Goal: Information Seeking & Learning: Learn about a topic

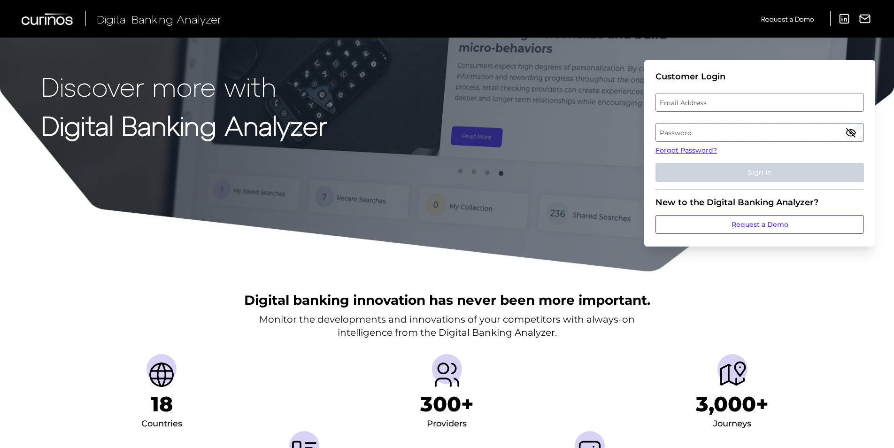
click at [725, 95] on label "Email Address" at bounding box center [759, 102] width 207 height 17
click at [725, 95] on input "email" at bounding box center [760, 102] width 209 height 19
click at [885, 280] on div "Digital banking innovation has never been more important. Monitor the developme…" at bounding box center [447, 399] width 894 height 255
click at [695, 99] on label "Email Address" at bounding box center [759, 102] width 207 height 17
click at [695, 99] on input "email" at bounding box center [760, 102] width 209 height 19
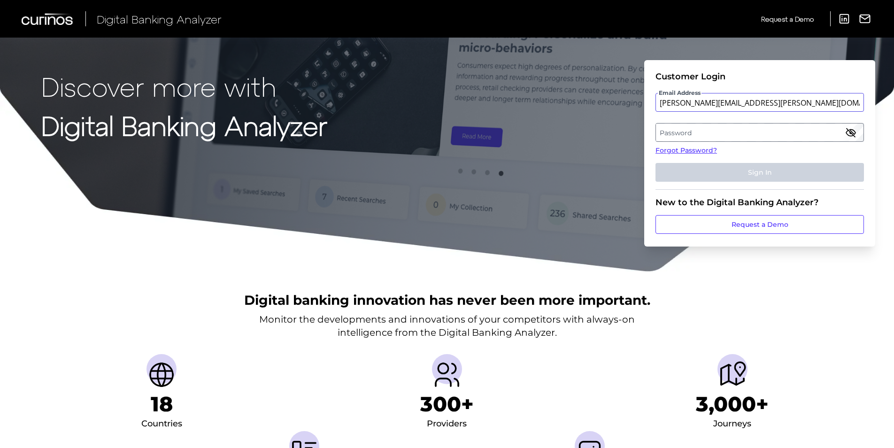
type input "[PERSON_NAME][EMAIL_ADDRESS][PERSON_NAME][DOMAIN_NAME]"
click at [724, 134] on label "Password" at bounding box center [759, 132] width 207 height 17
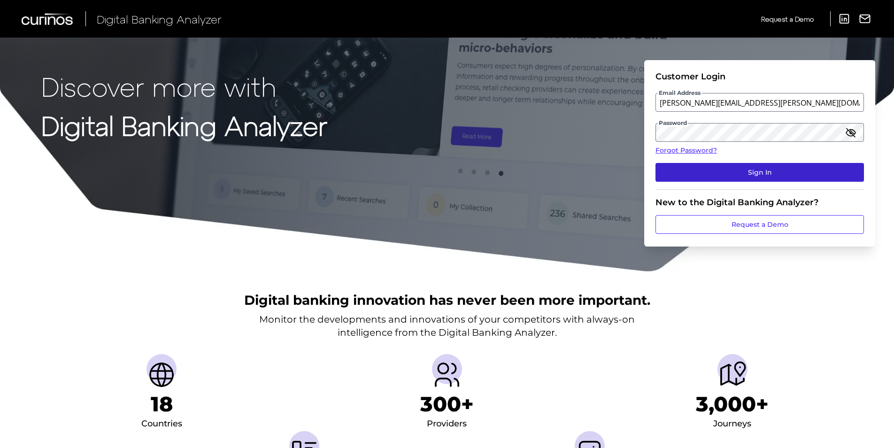
click at [719, 169] on button "Sign In" at bounding box center [760, 172] width 209 height 19
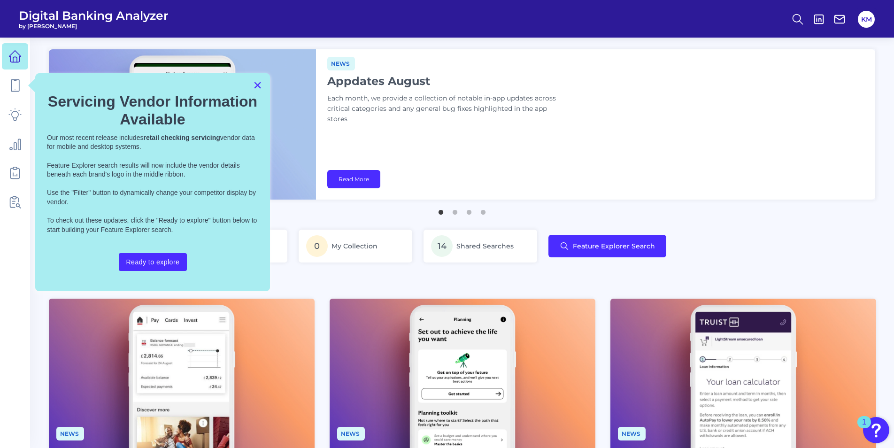
click at [256, 86] on button "×" at bounding box center [257, 85] width 9 height 15
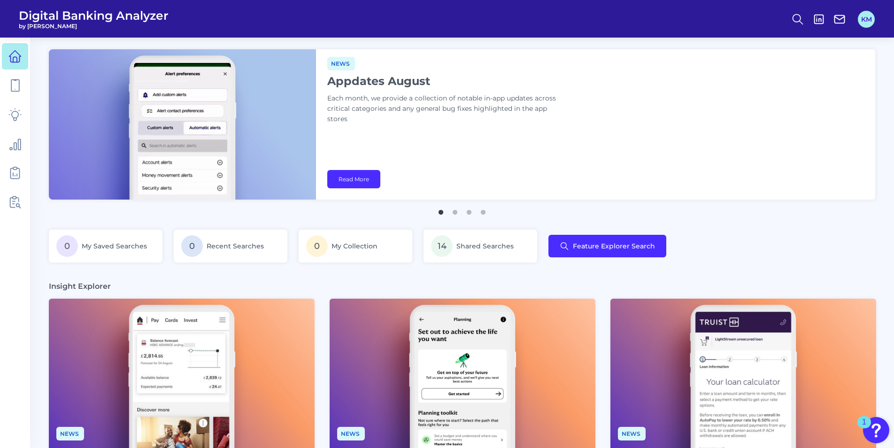
click at [869, 23] on button "KM" at bounding box center [866, 19] width 17 height 17
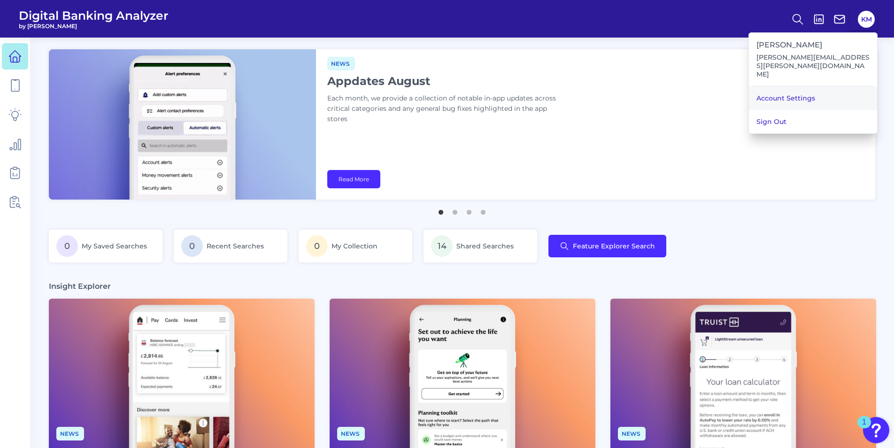
click at [792, 86] on link "Account Settings" at bounding box center [813, 97] width 128 height 23
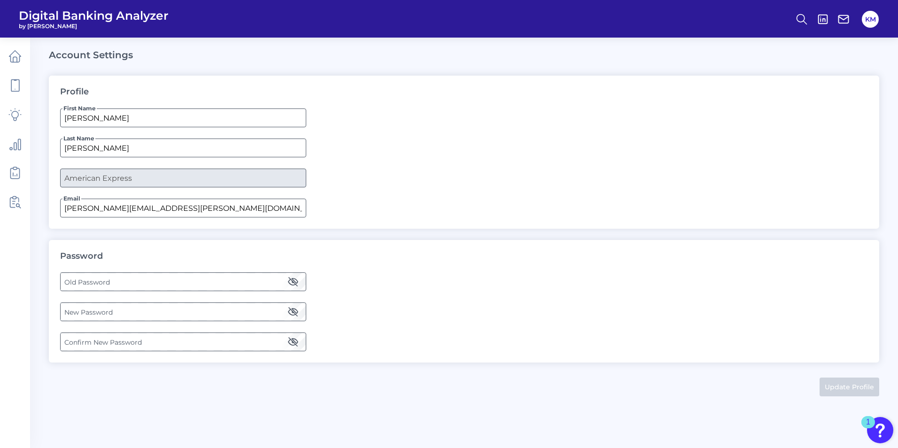
click at [141, 287] on label "Old Password" at bounding box center [183, 281] width 245 height 17
click at [139, 308] on label "New Password" at bounding box center [183, 311] width 245 height 17
click at [118, 343] on label "Confirm New Password" at bounding box center [183, 342] width 245 height 17
click at [838, 376] on div "Update Profile" at bounding box center [464, 385] width 831 height 23
click at [839, 384] on button "Update Profile" at bounding box center [850, 387] width 60 height 19
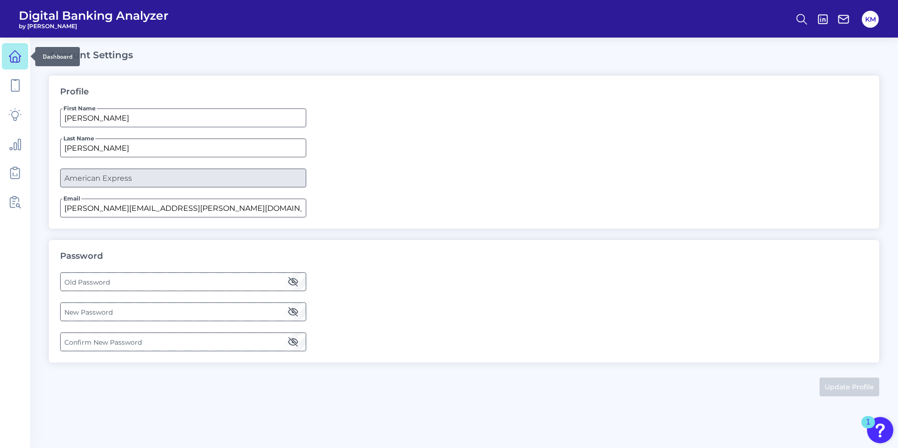
click at [18, 54] on icon at bounding box center [14, 56] width 13 height 13
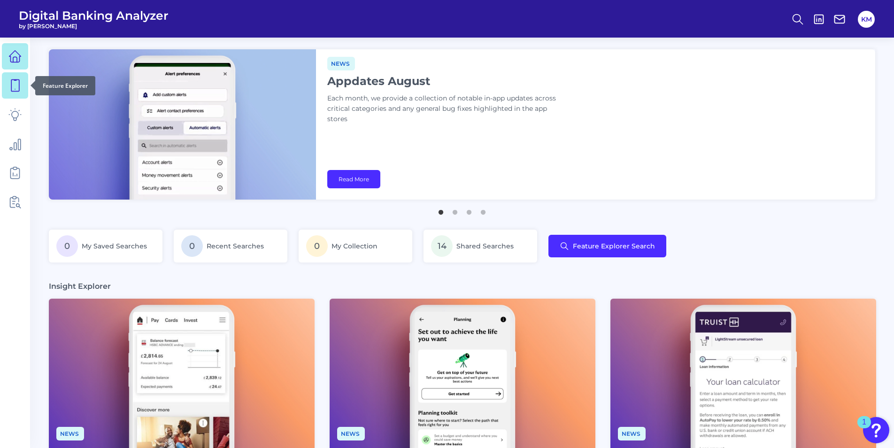
click at [18, 92] on icon at bounding box center [15, 86] width 8 height 12
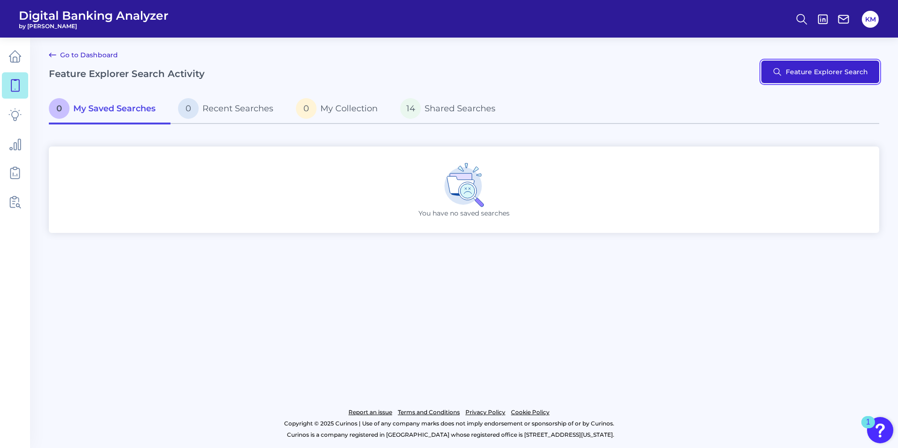
click at [809, 68] on button "Feature Explorer Search" at bounding box center [820, 72] width 118 height 23
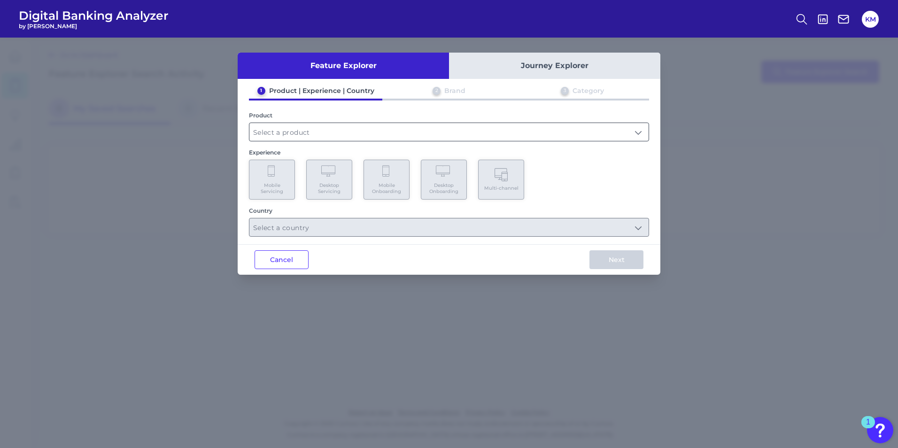
click at [283, 137] on input "text" at bounding box center [448, 132] width 399 height 18
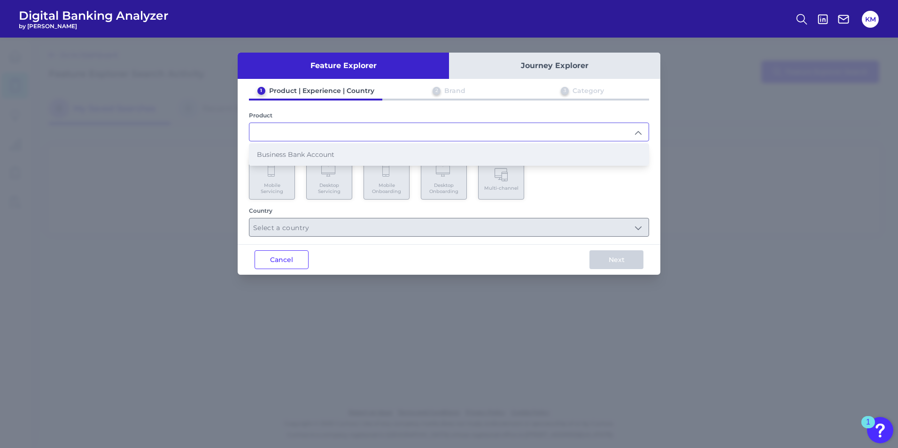
click at [301, 149] on li "Business Bank Account" at bounding box center [448, 155] width 399 height 22
type input "Business Bank Account"
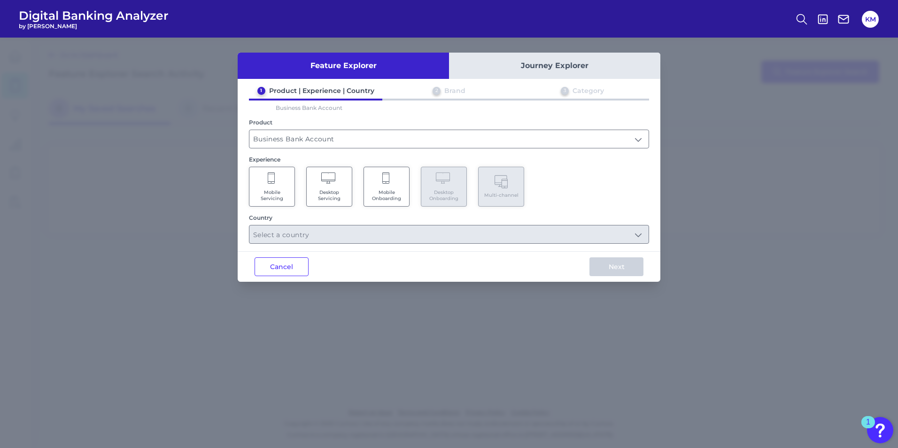
click at [317, 187] on Servicing "Desktop Servicing" at bounding box center [329, 187] width 46 height 40
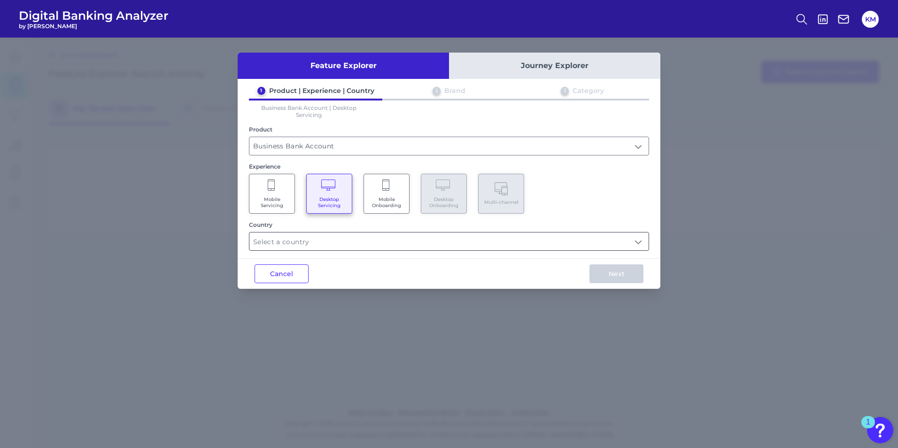
click at [323, 243] on input "text" at bounding box center [448, 242] width 399 height 18
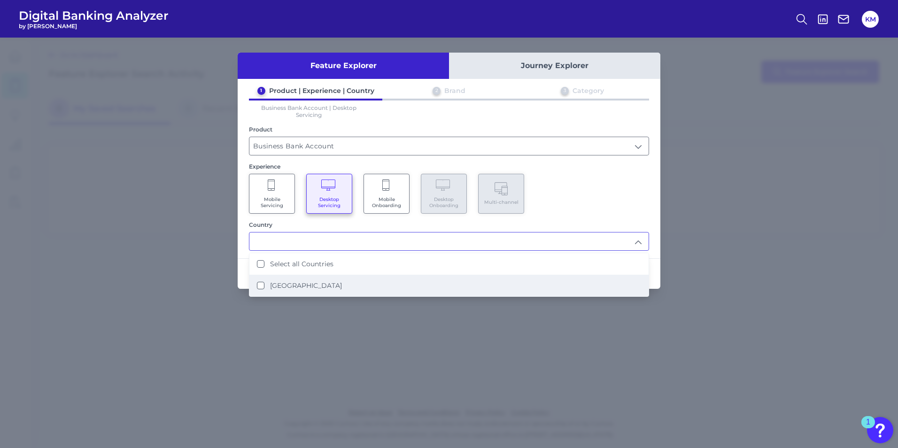
click at [293, 287] on label "[GEOGRAPHIC_DATA]" at bounding box center [306, 285] width 72 height 8
type input "Select all Countries"
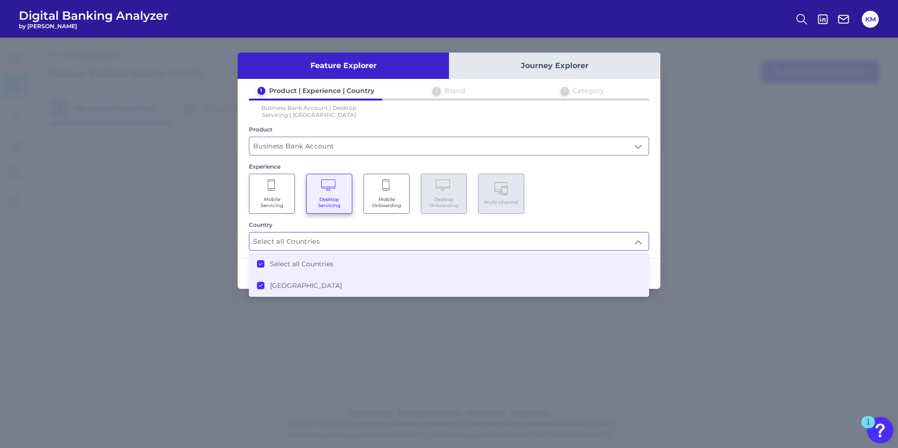
click at [694, 272] on div "Feature Explorer Journey Explorer 1 Product | Experience | Country 2 Brand 3 Ca…" at bounding box center [449, 243] width 898 height 411
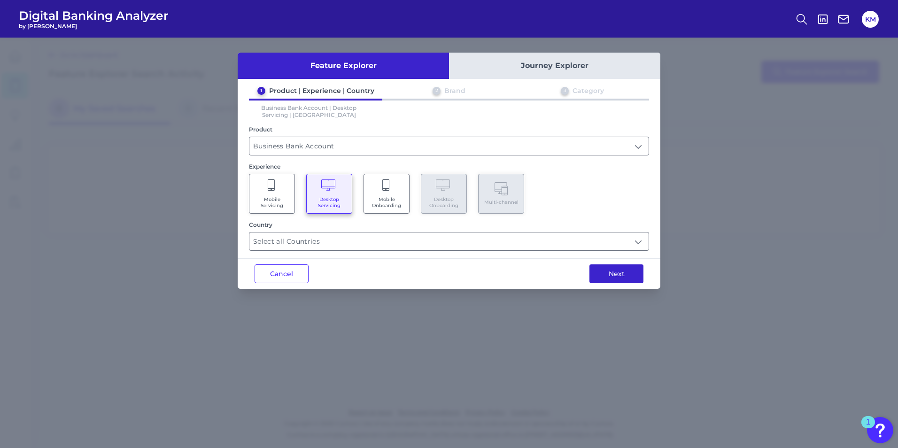
click at [617, 274] on button "Next" at bounding box center [617, 273] width 54 height 19
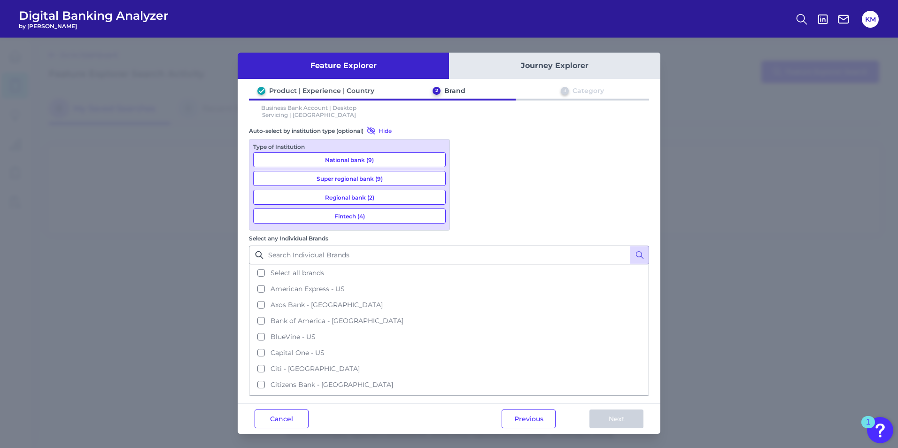
click at [376, 160] on button "National bank (9)" at bounding box center [349, 159] width 193 height 15
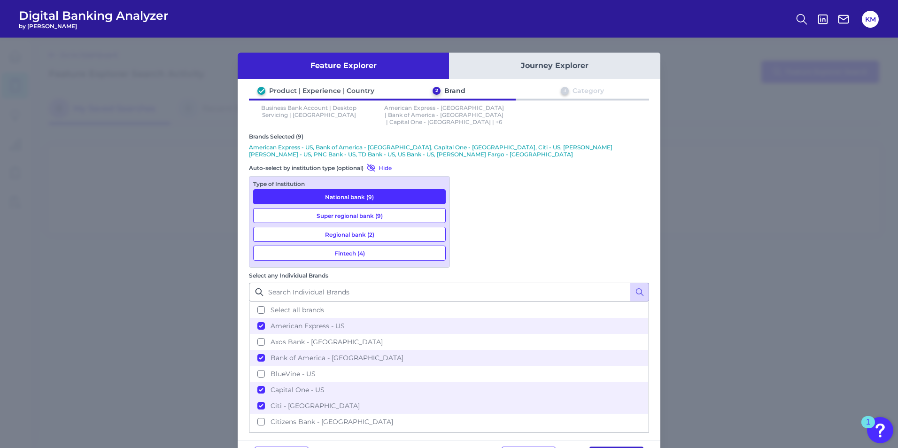
click at [623, 447] on button "Next" at bounding box center [617, 456] width 54 height 19
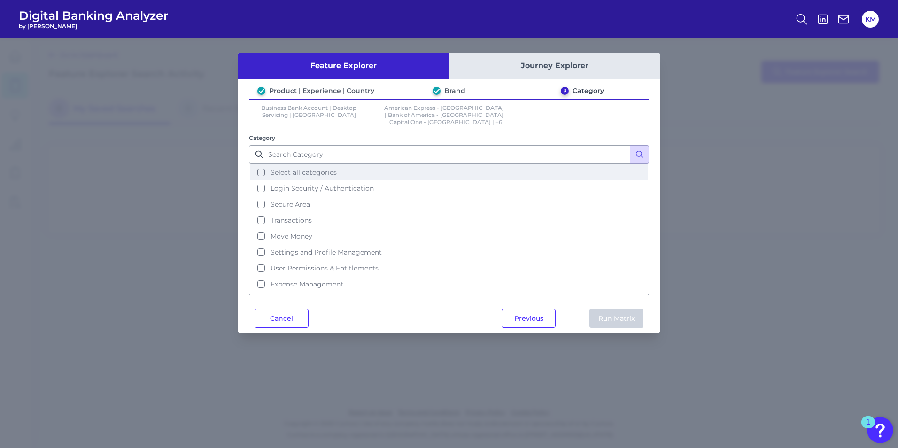
click at [262, 169] on button "Select all categories" at bounding box center [449, 172] width 398 height 16
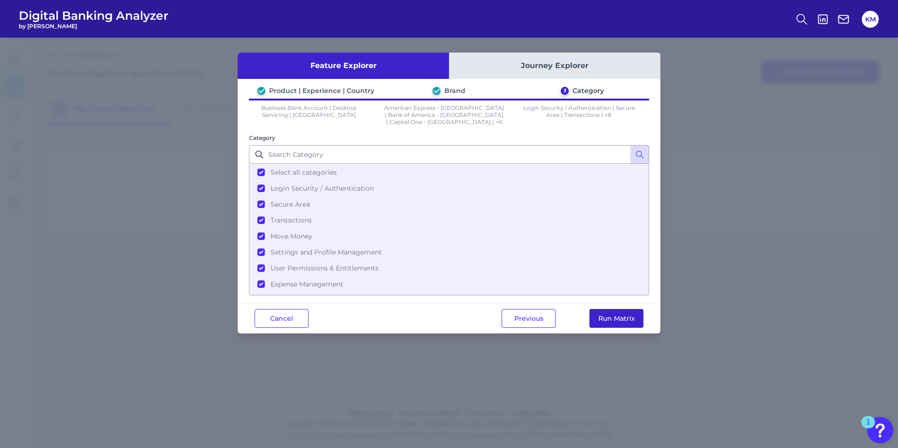
click at [614, 313] on button "Run Matrix" at bounding box center [617, 318] width 54 height 19
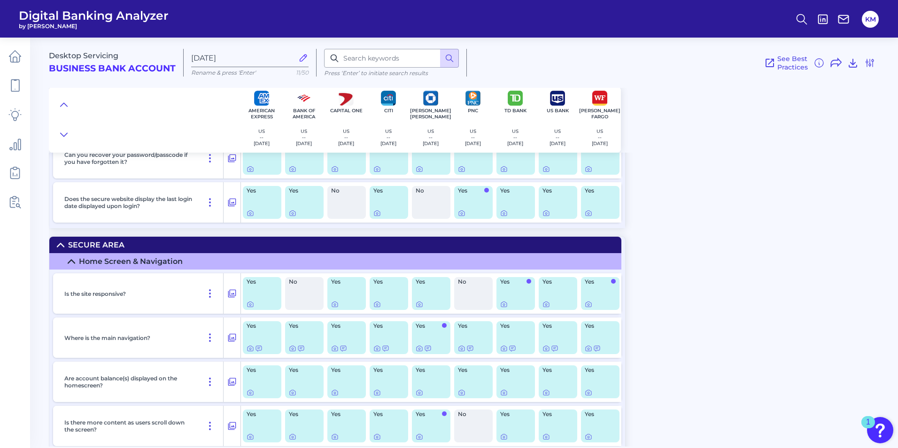
scroll to position [376, 0]
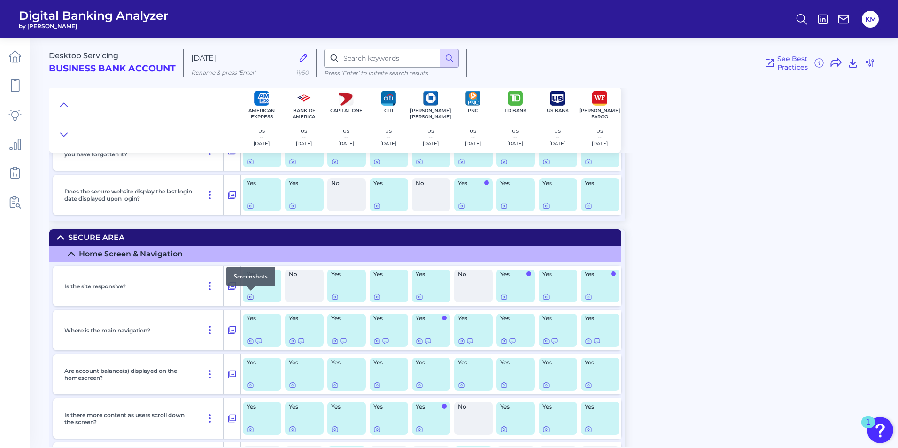
click at [250, 295] on div at bounding box center [250, 290] width 9 height 9
click at [249, 298] on icon at bounding box center [251, 297] width 8 height 8
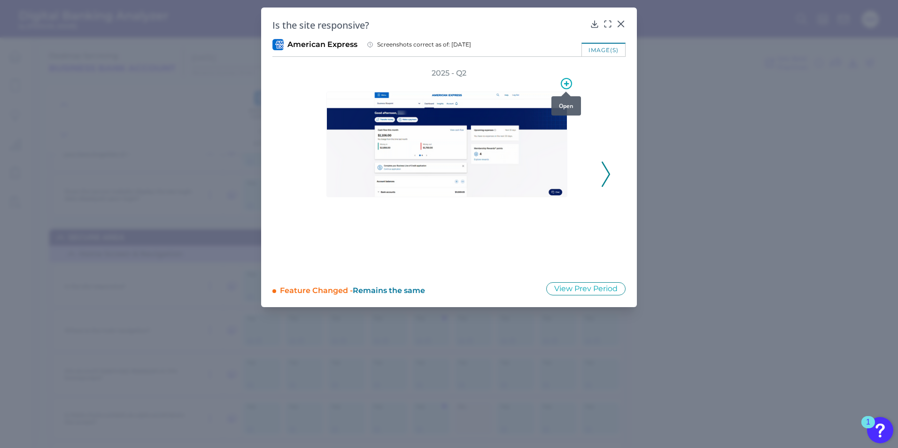
click at [566, 83] on icon at bounding box center [566, 83] width 5 height 5
click at [491, 184] on img at bounding box center [446, 145] width 241 height 106
click at [502, 180] on img at bounding box center [446, 145] width 241 height 106
click at [600, 49] on div "image(s)" at bounding box center [604, 50] width 44 height 14
click at [607, 22] on icon at bounding box center [607, 23] width 9 height 9
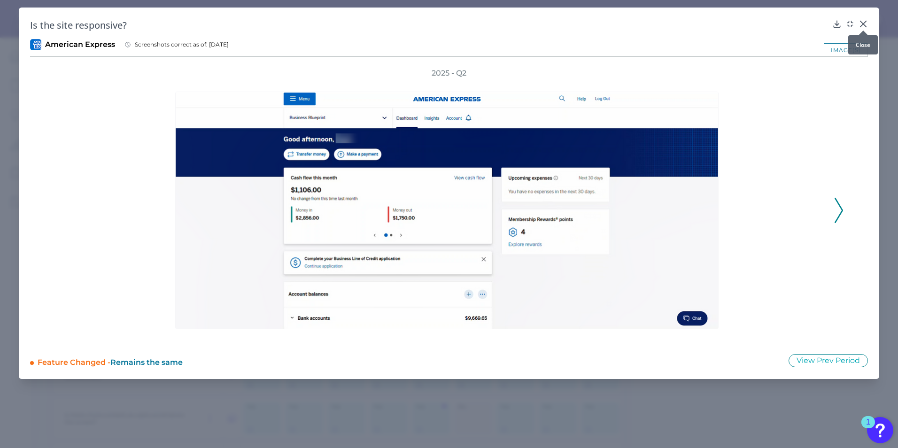
click at [863, 27] on div at bounding box center [863, 30] width 9 height 9
click at [863, 22] on icon at bounding box center [863, 23] width 9 height 9
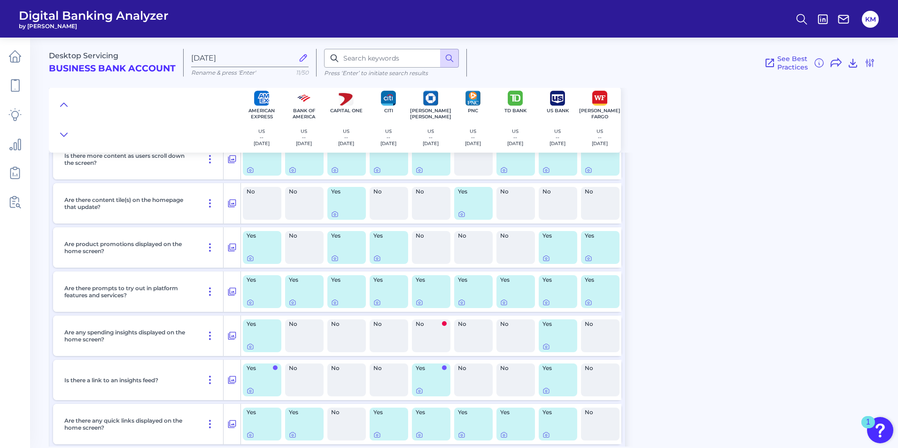
scroll to position [658, 0]
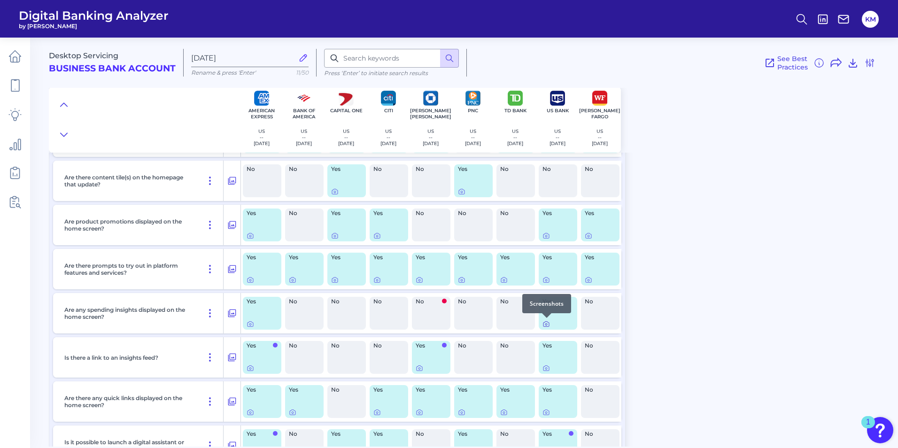
click at [546, 324] on icon at bounding box center [546, 325] width 2 height 2
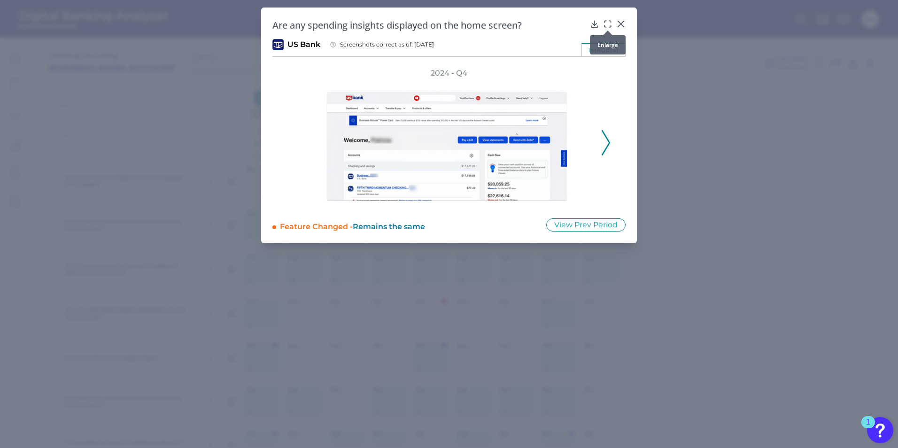
click at [606, 22] on icon at bounding box center [607, 23] width 9 height 9
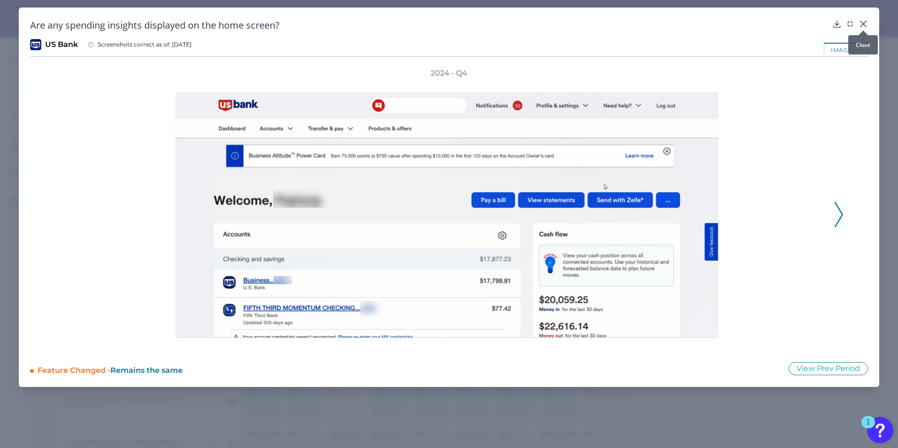
click at [863, 21] on icon at bounding box center [863, 23] width 9 height 9
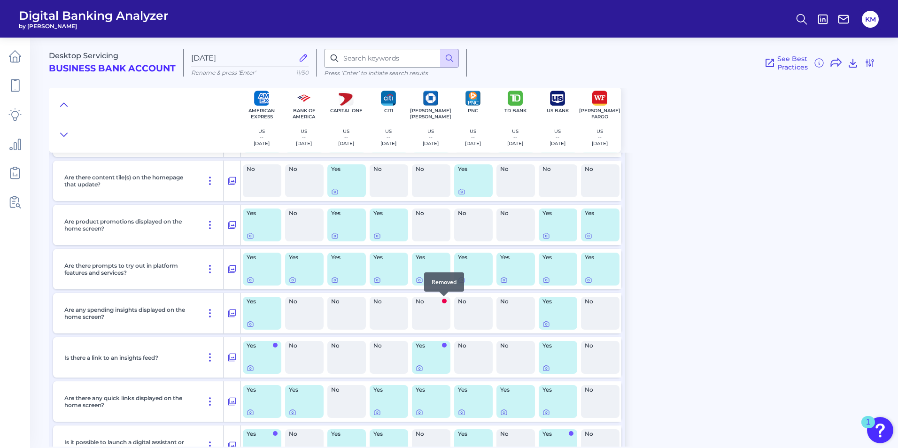
click at [443, 303] on span at bounding box center [444, 301] width 5 height 5
click at [419, 369] on icon at bounding box center [420, 369] width 2 height 2
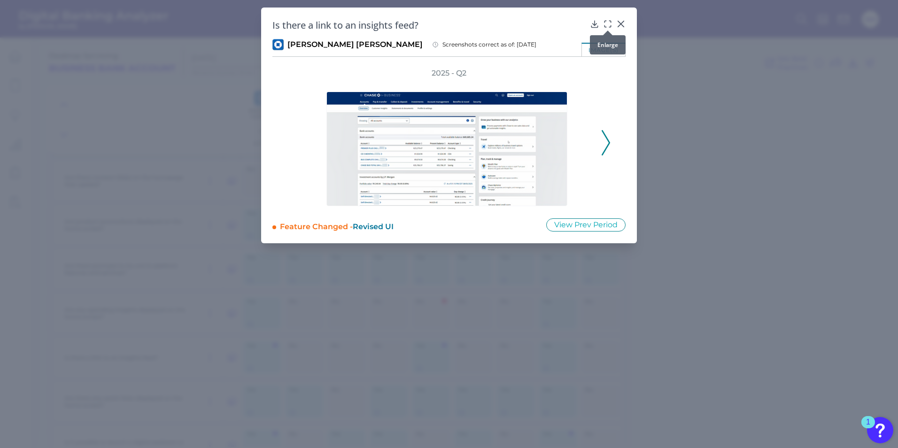
click at [607, 27] on div at bounding box center [607, 30] width 9 height 9
click at [606, 20] on icon at bounding box center [607, 23] width 9 height 9
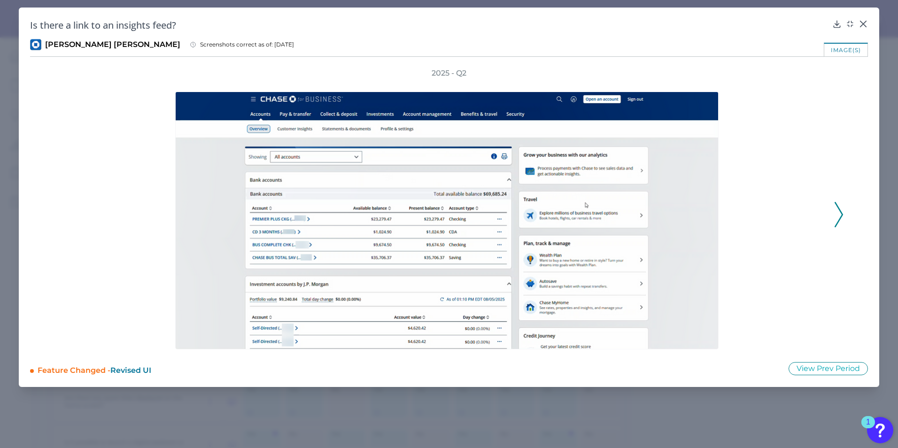
click at [869, 23] on div "Is there a link to an insights feed? [PERSON_NAME] [PERSON_NAME] Screenshots co…" at bounding box center [449, 198] width 861 height 380
click at [863, 27] on div at bounding box center [863, 30] width 9 height 9
click at [863, 25] on icon at bounding box center [863, 23] width 9 height 9
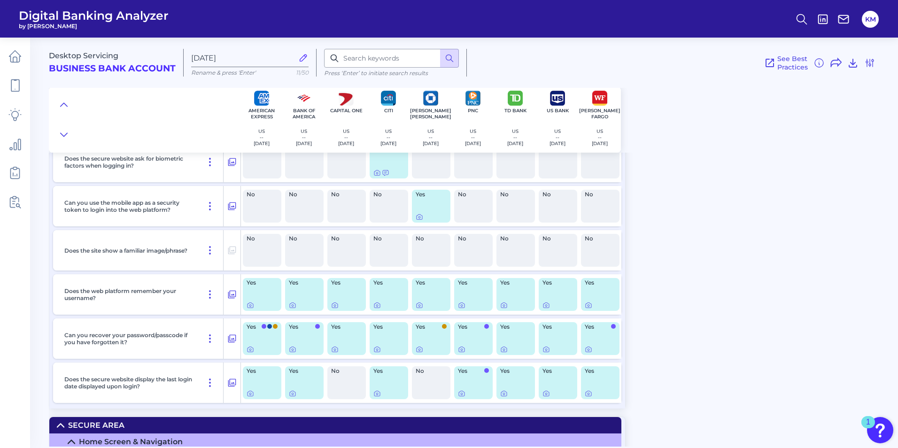
scroll to position [0, 0]
